Goal: Information Seeking & Learning: Learn about a topic

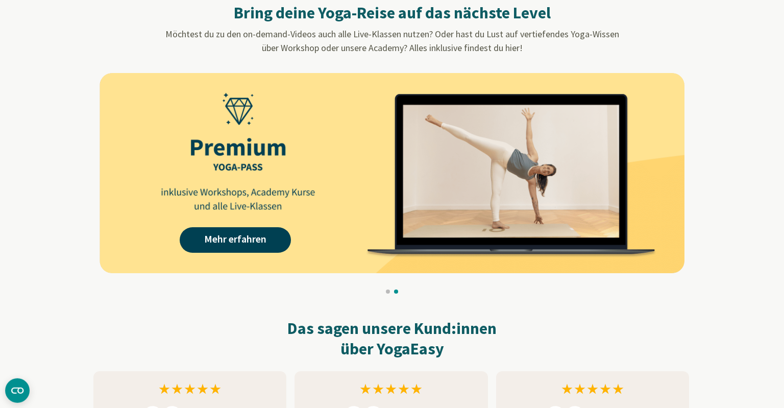
scroll to position [808, 0]
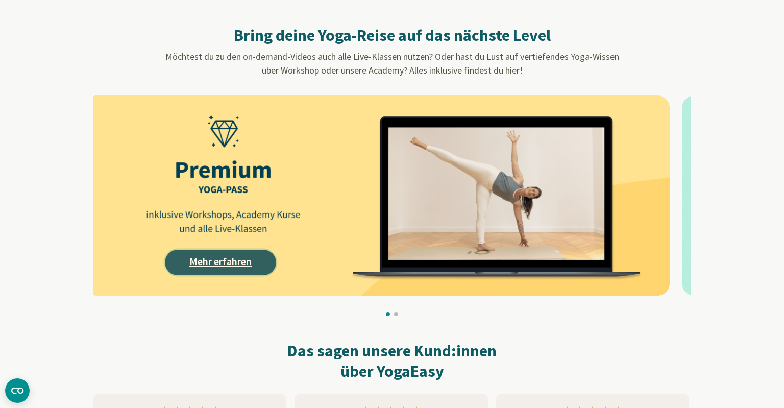
click at [242, 268] on link "Mehr erfahren" at bounding box center [220, 262] width 111 height 26
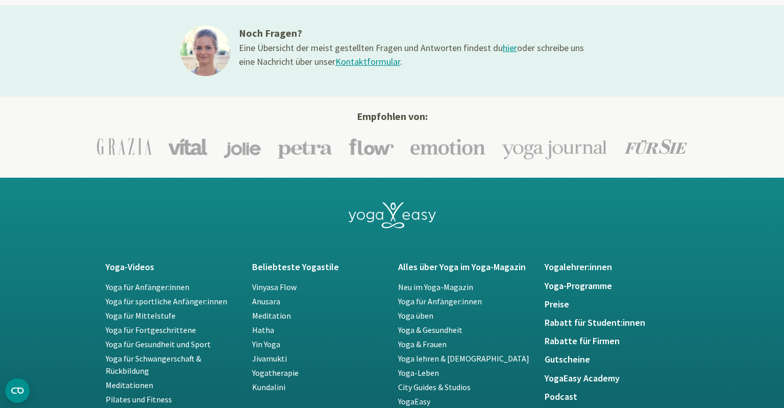
scroll to position [1562, 0]
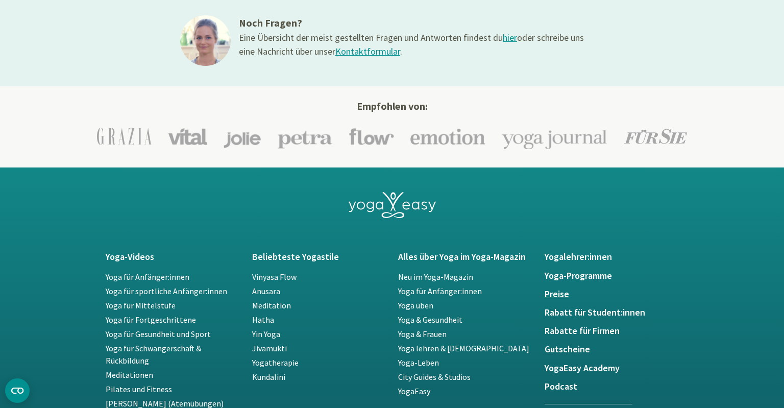
click at [566, 292] on h5 "Preise" at bounding box center [611, 294] width 134 height 10
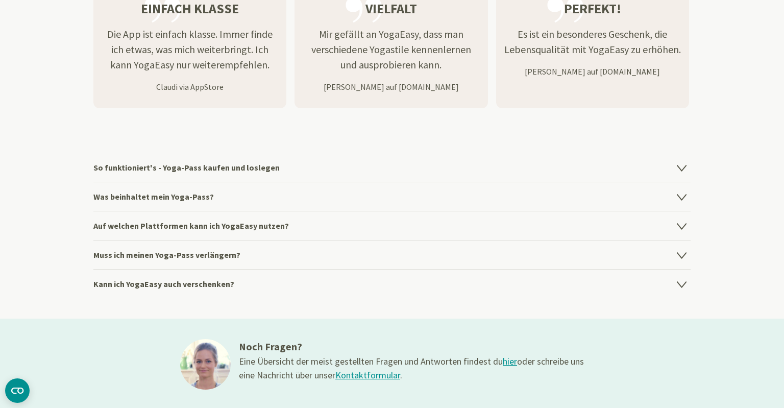
scroll to position [1293, 0]
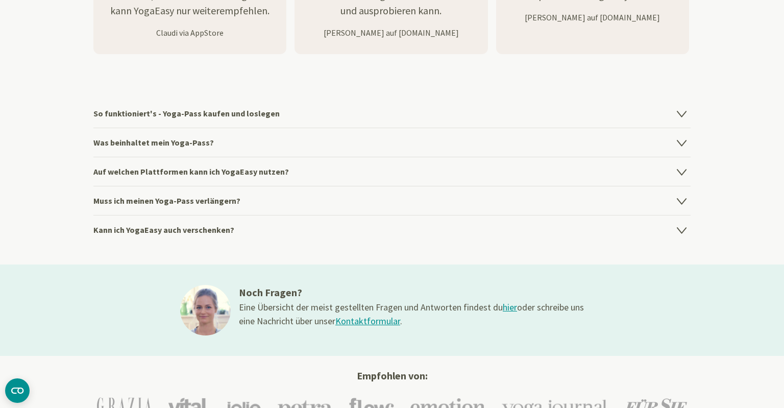
click at [198, 137] on h4 "Was beinhaltet mein Yoga-Pass?" at bounding box center [391, 142] width 597 height 29
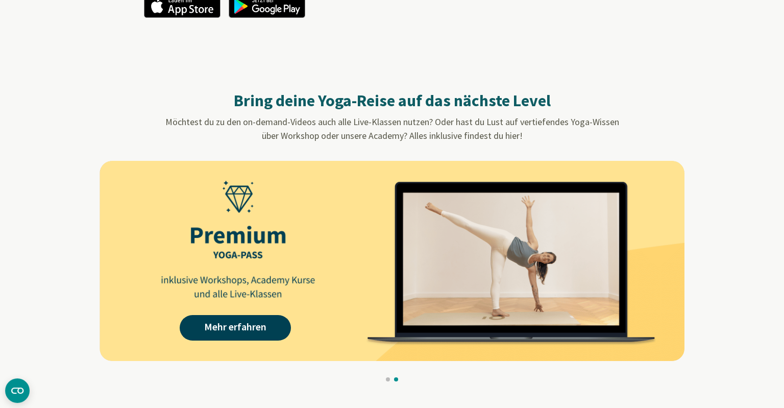
scroll to position [754, 0]
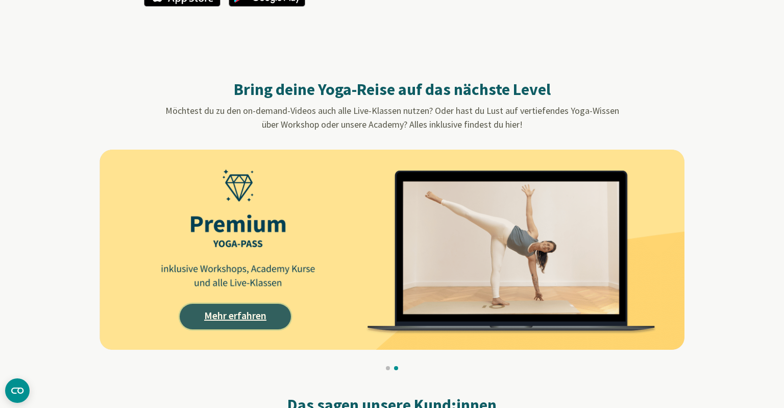
click at [233, 310] on link "Mehr erfahren" at bounding box center [235, 317] width 111 height 26
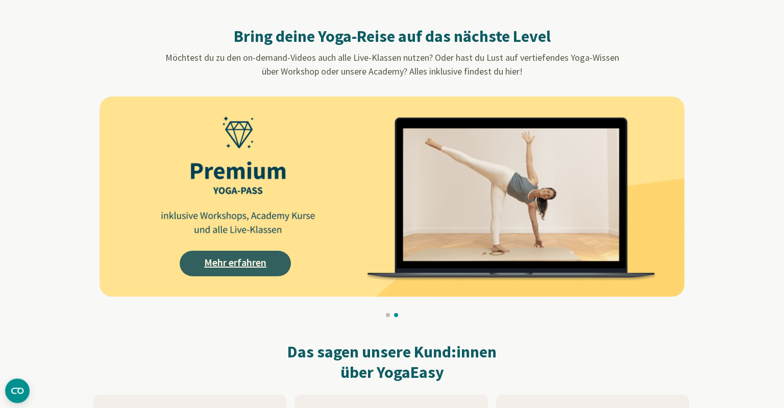
scroll to position [808, 0]
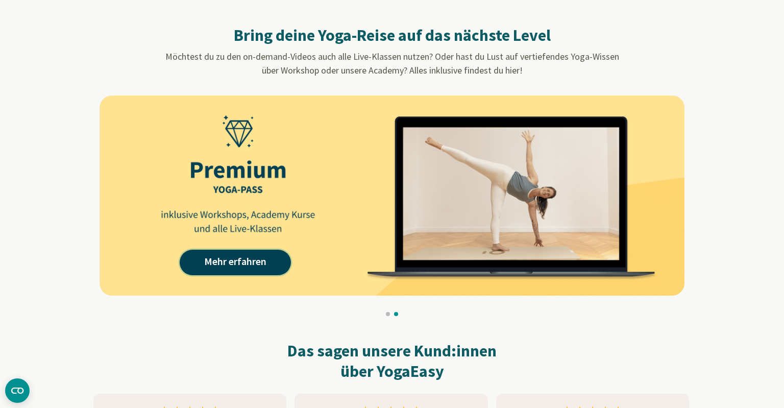
click at [262, 263] on link "Mehr erfahren" at bounding box center [235, 262] width 111 height 26
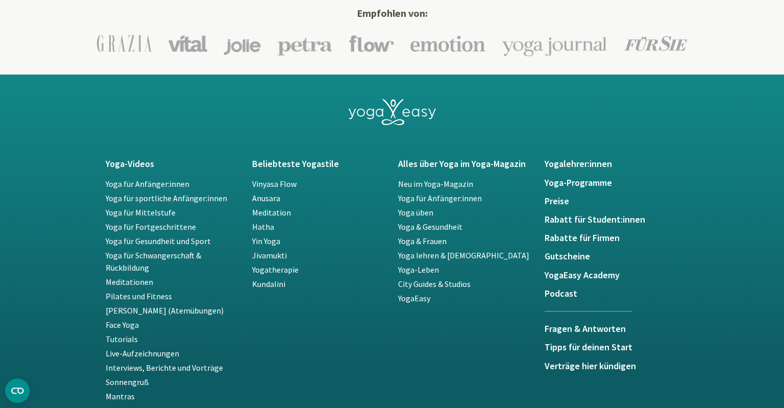
scroll to position [1670, 0]
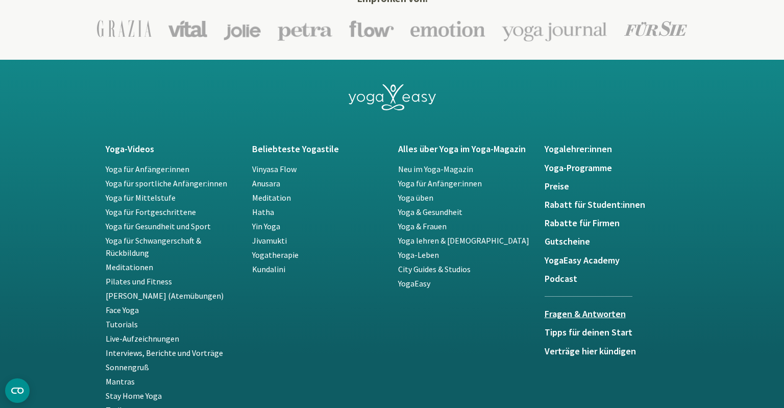
click at [573, 314] on h5 "Fragen & Antworten" at bounding box center [588, 314] width 88 height 10
